Goal: Navigation & Orientation: Find specific page/section

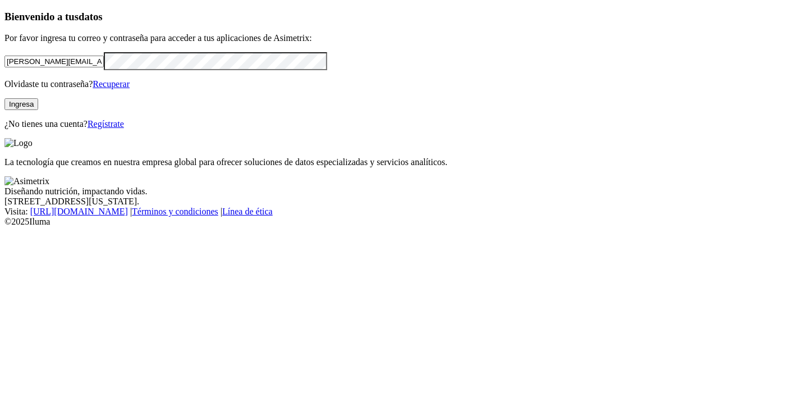
click at [38, 110] on button "Ingresa" at bounding box center [21, 104] width 34 height 12
